Goal: Task Accomplishment & Management: Use online tool/utility

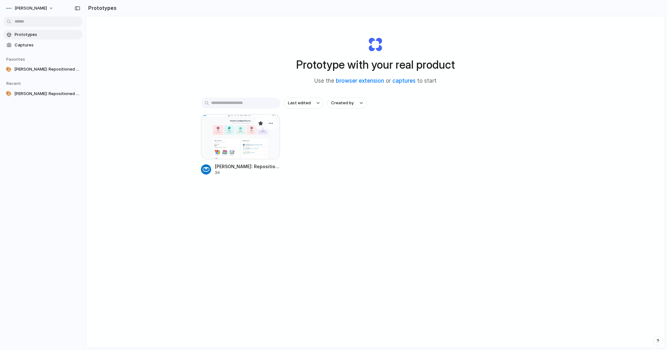
click at [244, 131] on div at bounding box center [240, 136] width 79 height 45
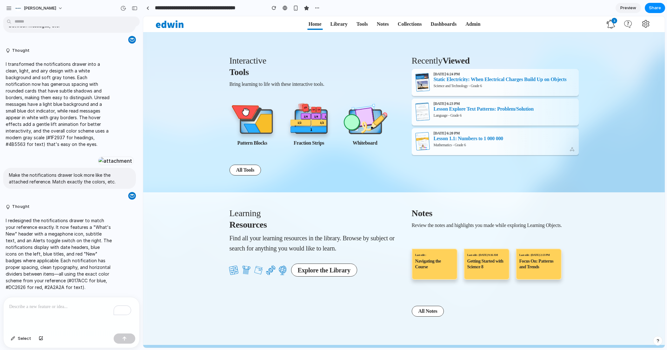
click at [612, 23] on icon at bounding box center [611, 24] width 9 height 9
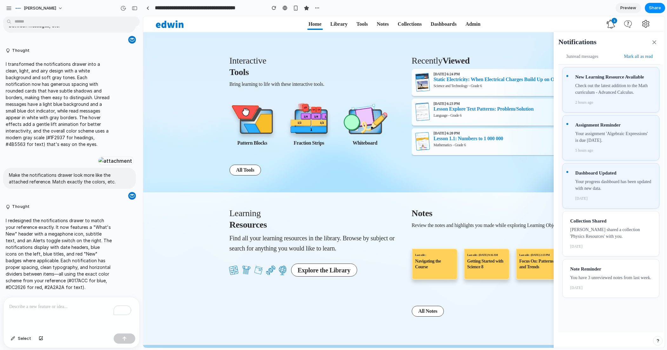
click at [612, 24] on icon at bounding box center [611, 24] width 9 height 9
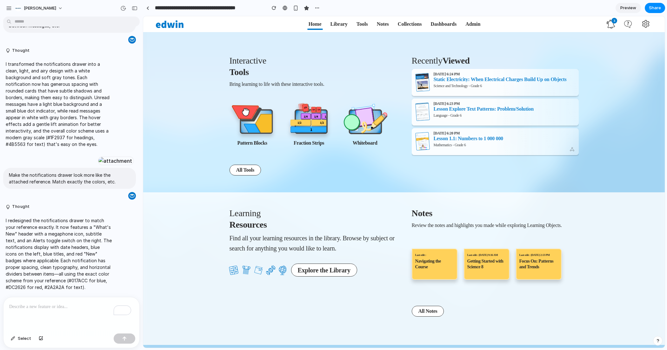
click at [66, 303] on p "To enrich screen reader interactions, please activate Accessibility in Grammarl…" at bounding box center [71, 307] width 124 height 8
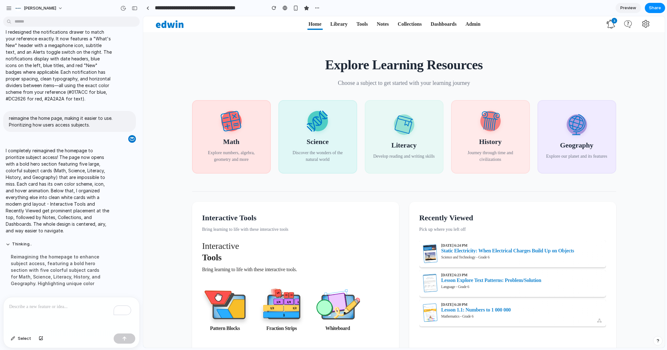
click at [610, 25] on icon at bounding box center [611, 24] width 9 height 9
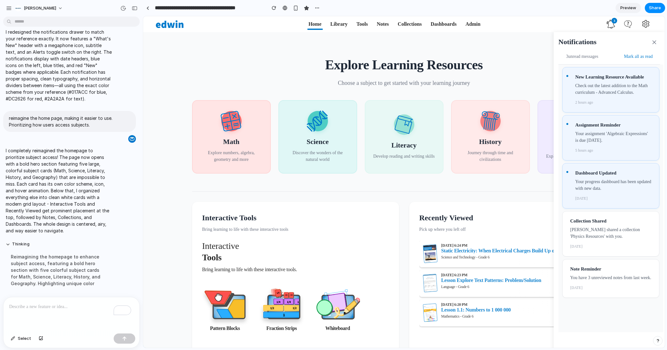
click at [610, 25] on icon at bounding box center [611, 24] width 9 height 9
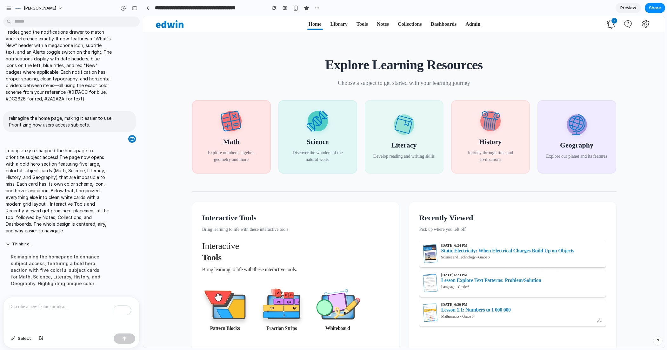
click at [523, 61] on h1 "Explore Learning Resources" at bounding box center [404, 65] width 424 height 20
click at [494, 128] on img at bounding box center [490, 120] width 21 height 20
click at [531, 51] on div "Explore Learning Resources Choose a subject to get started with your learning j…" at bounding box center [404, 115] width 424 height 151
click at [56, 304] on p "To enrich screen reader interactions, please activate Accessibility in Grammarl…" at bounding box center [70, 307] width 122 height 8
